Goal: Navigation & Orientation: Find specific page/section

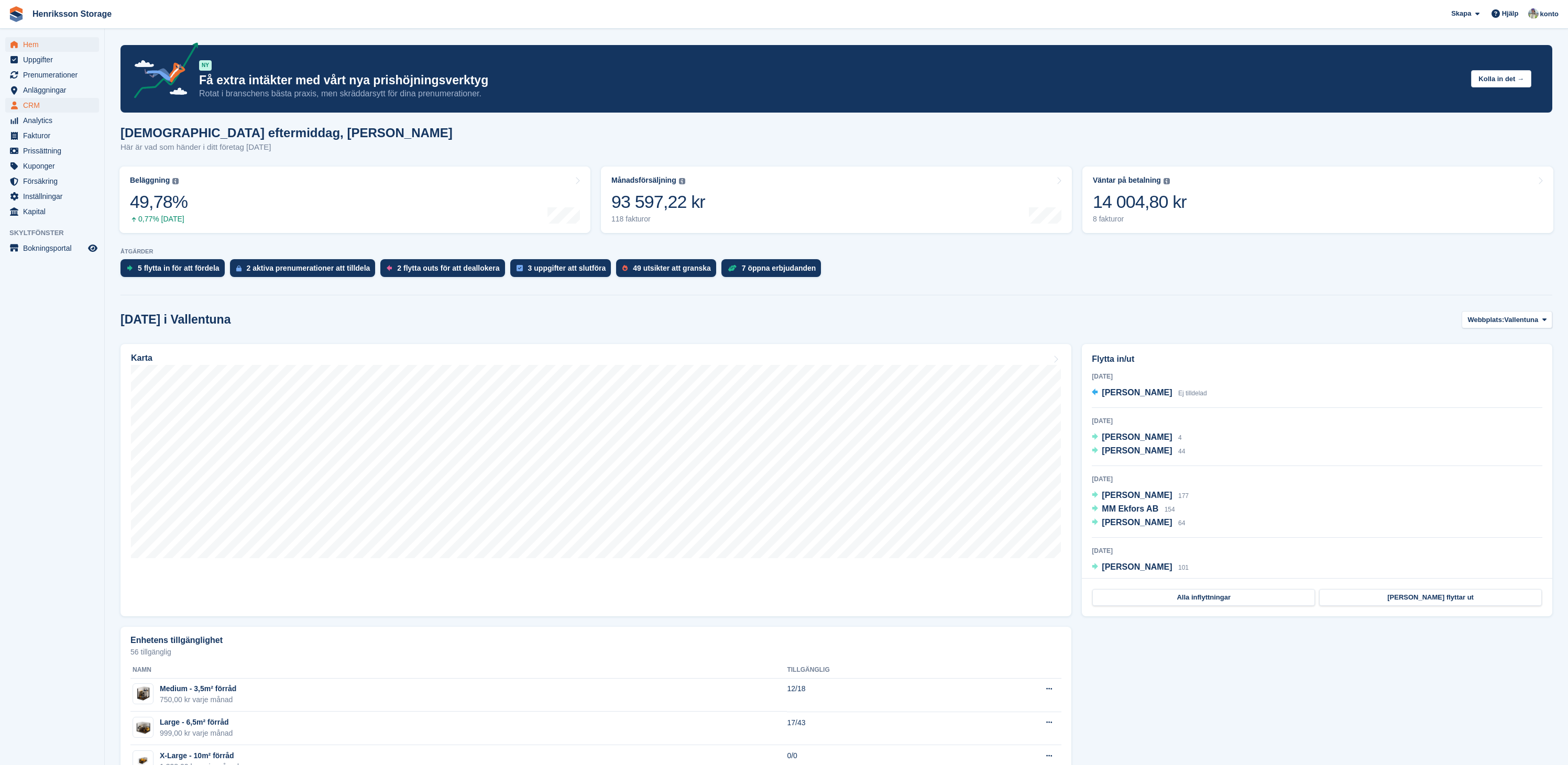
click at [39, 110] on span "CRM" at bounding box center [55, 105] width 63 height 15
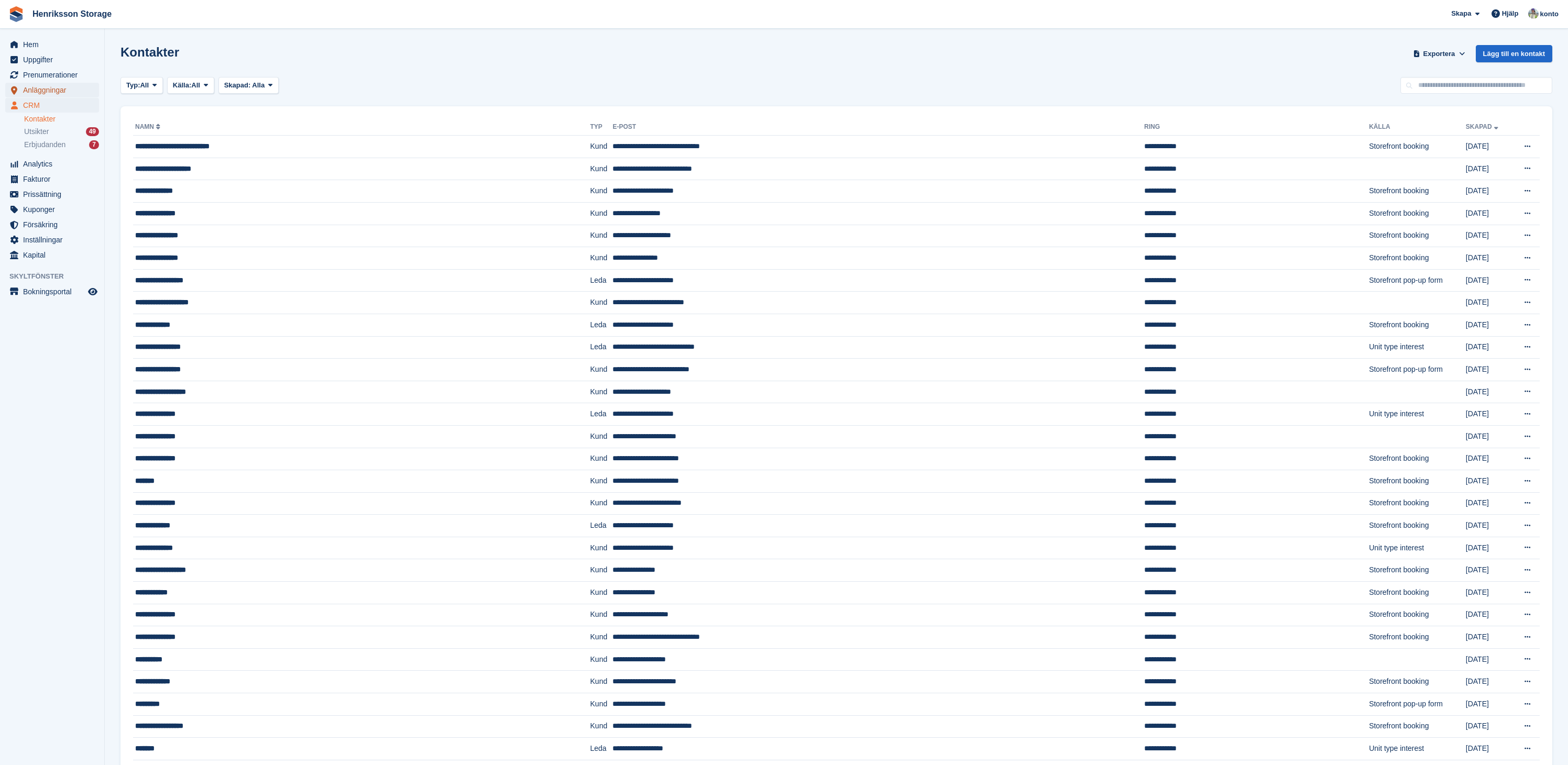
click at [49, 96] on span "Anläggningar" at bounding box center [55, 90] width 63 height 15
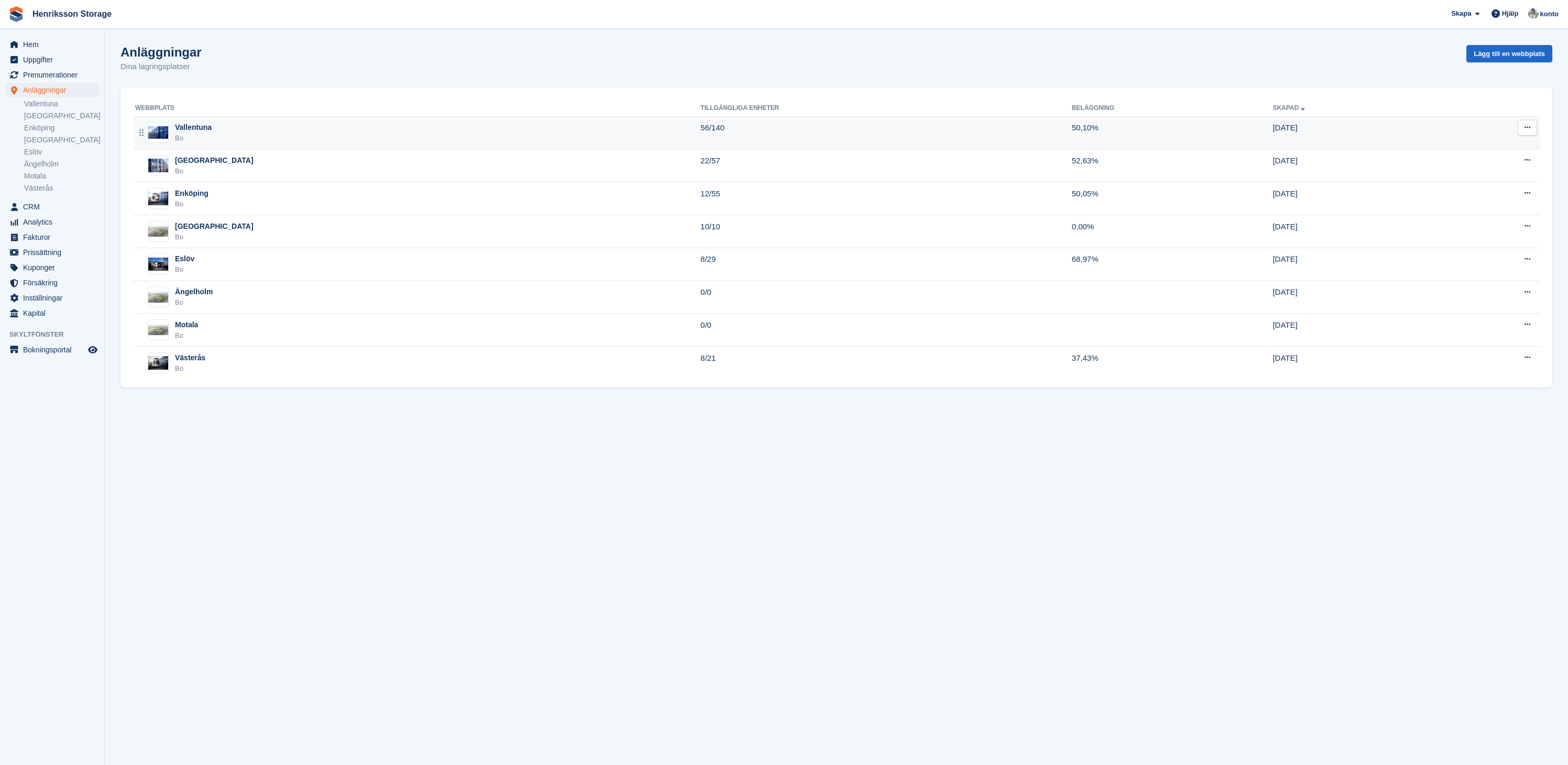
click at [203, 128] on div "Vallentuna" at bounding box center [193, 127] width 37 height 11
